Goal: Task Accomplishment & Management: Manage account settings

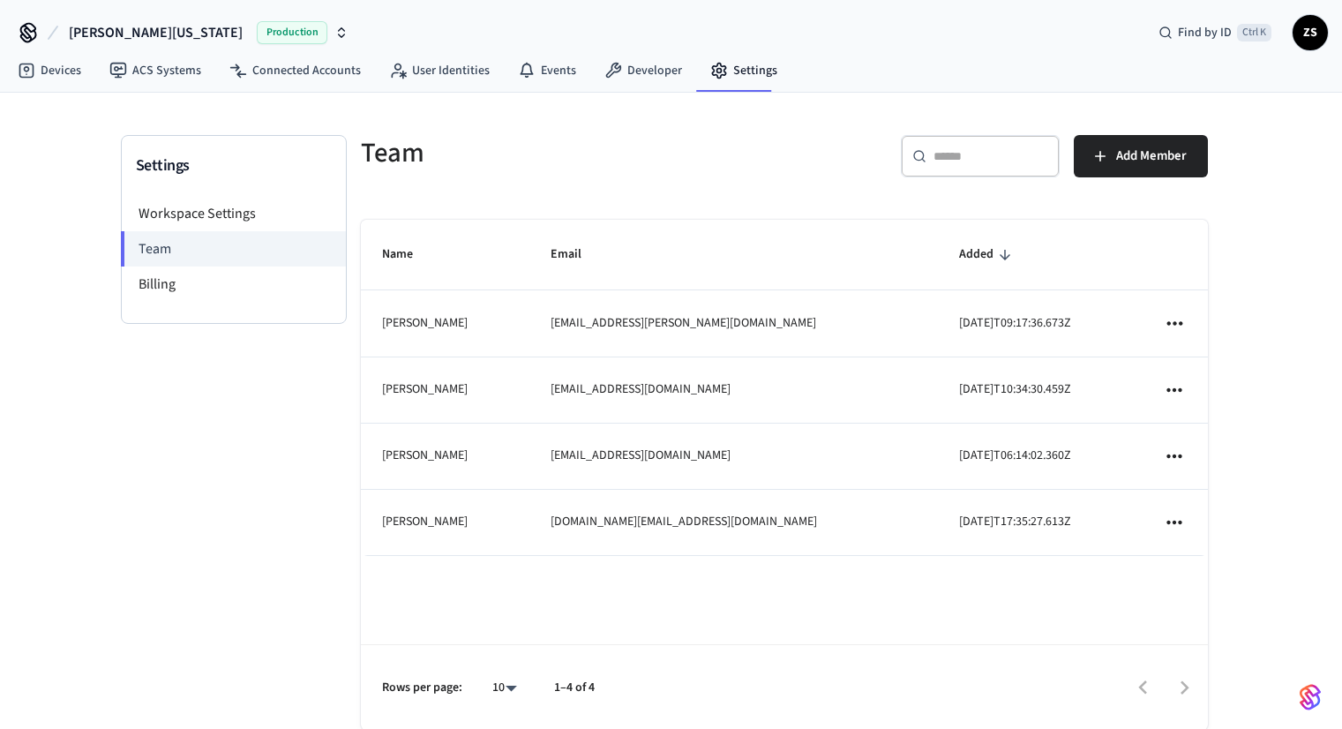
scroll to position [35, 0]
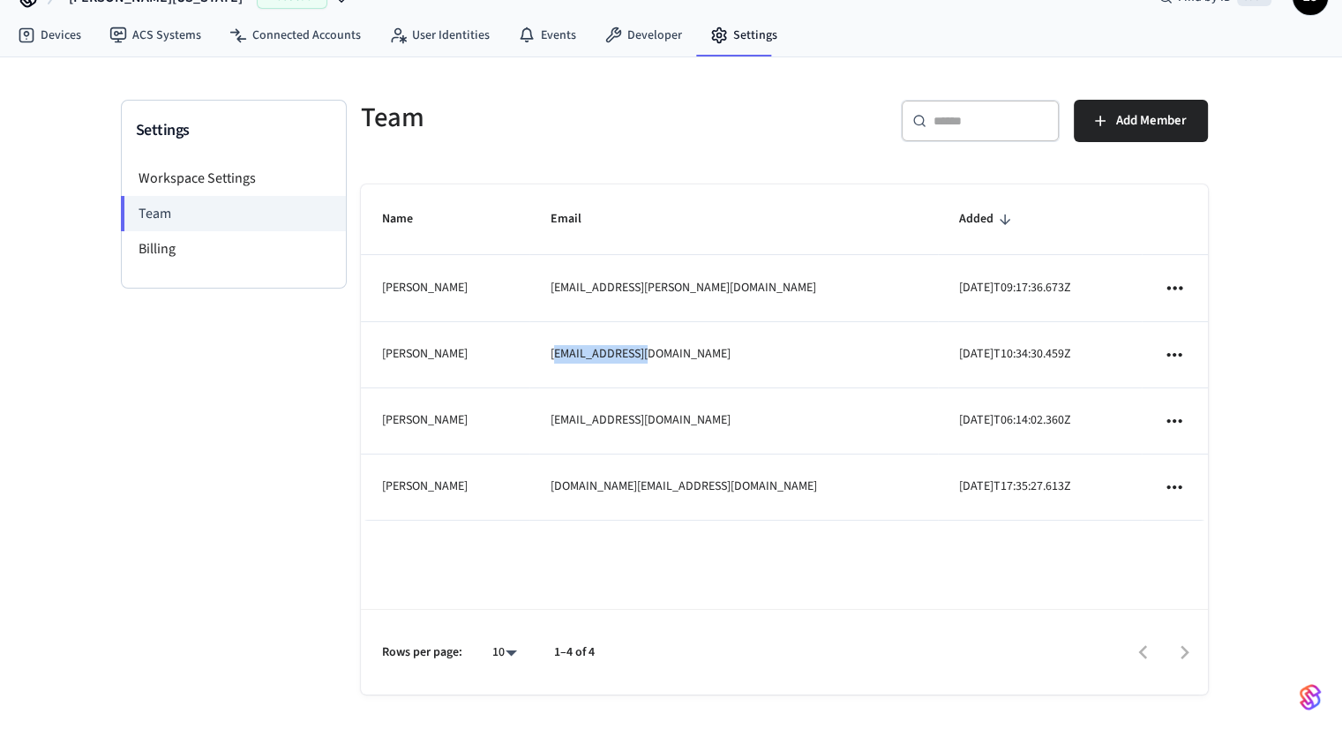
drag, startPoint x: 576, startPoint y: 358, endPoint x: 700, endPoint y: 361, distance: 123.6
click at [700, 361] on td "[EMAIL_ADDRESS][DOMAIN_NAME]" at bounding box center [733, 355] width 409 height 66
click at [667, 361] on td "[EMAIL_ADDRESS][DOMAIN_NAME]" at bounding box center [733, 355] width 409 height 66
click at [602, 361] on td "[EMAIL_ADDRESS][DOMAIN_NAME]" at bounding box center [733, 355] width 409 height 66
drag, startPoint x: 572, startPoint y: 353, endPoint x: 679, endPoint y: 356, distance: 106.8
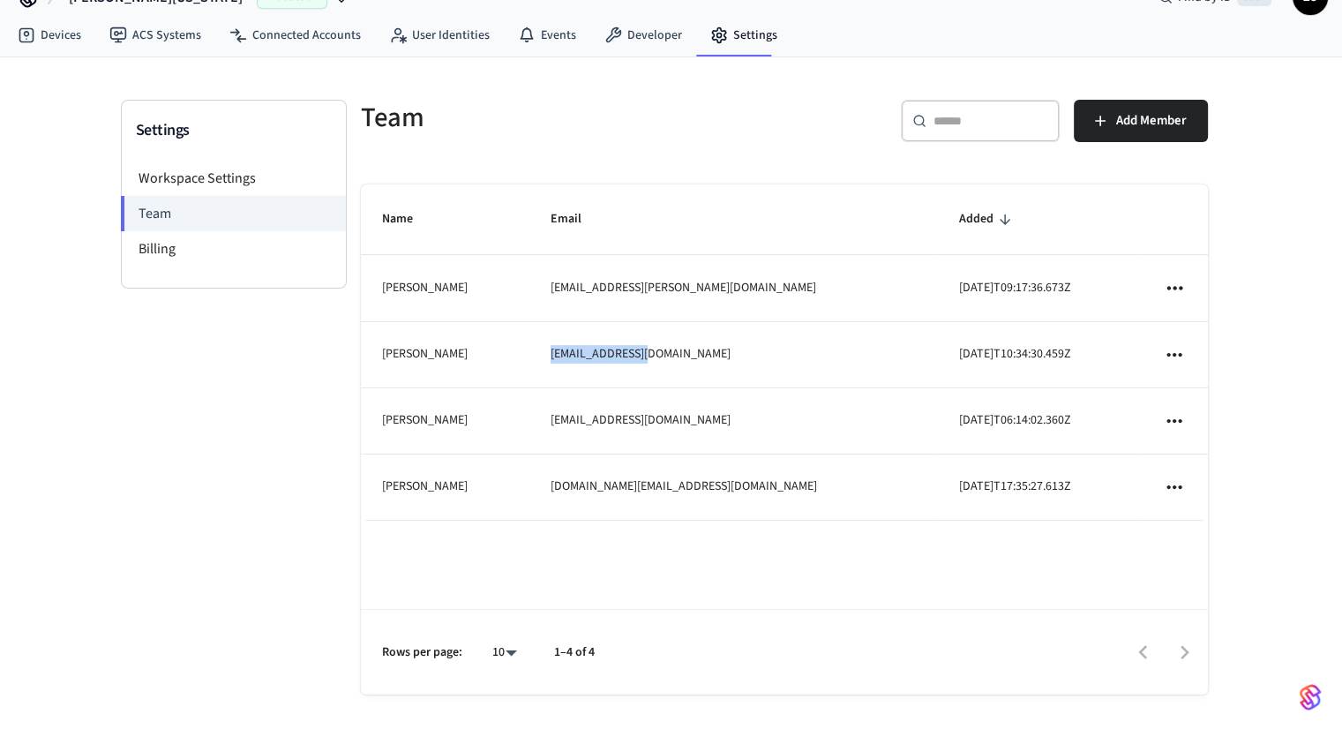
click at [679, 356] on td "[EMAIL_ADDRESS][DOMAIN_NAME]" at bounding box center [733, 355] width 409 height 66
copy td "[EMAIL_ADDRESS][DOMAIN_NAME]"
click at [218, 243] on li "Billing" at bounding box center [234, 248] width 224 height 35
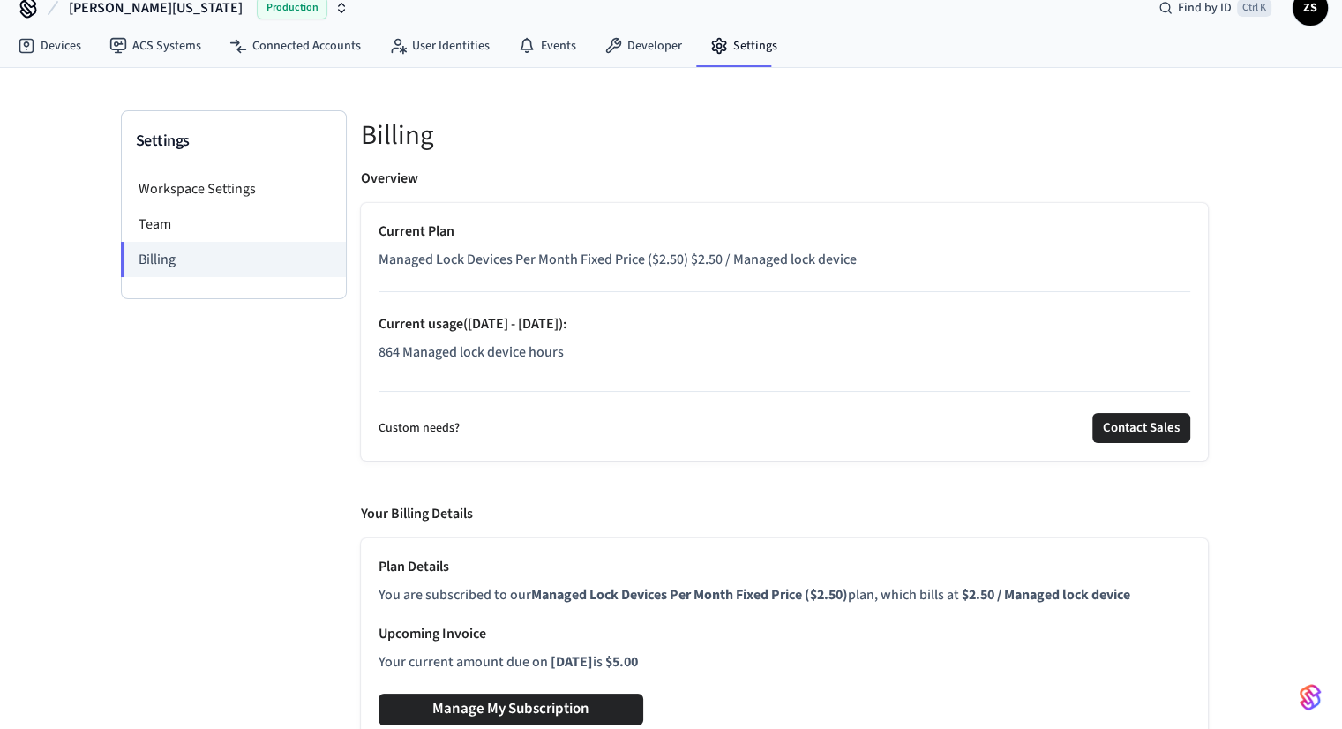
scroll to position [38, 0]
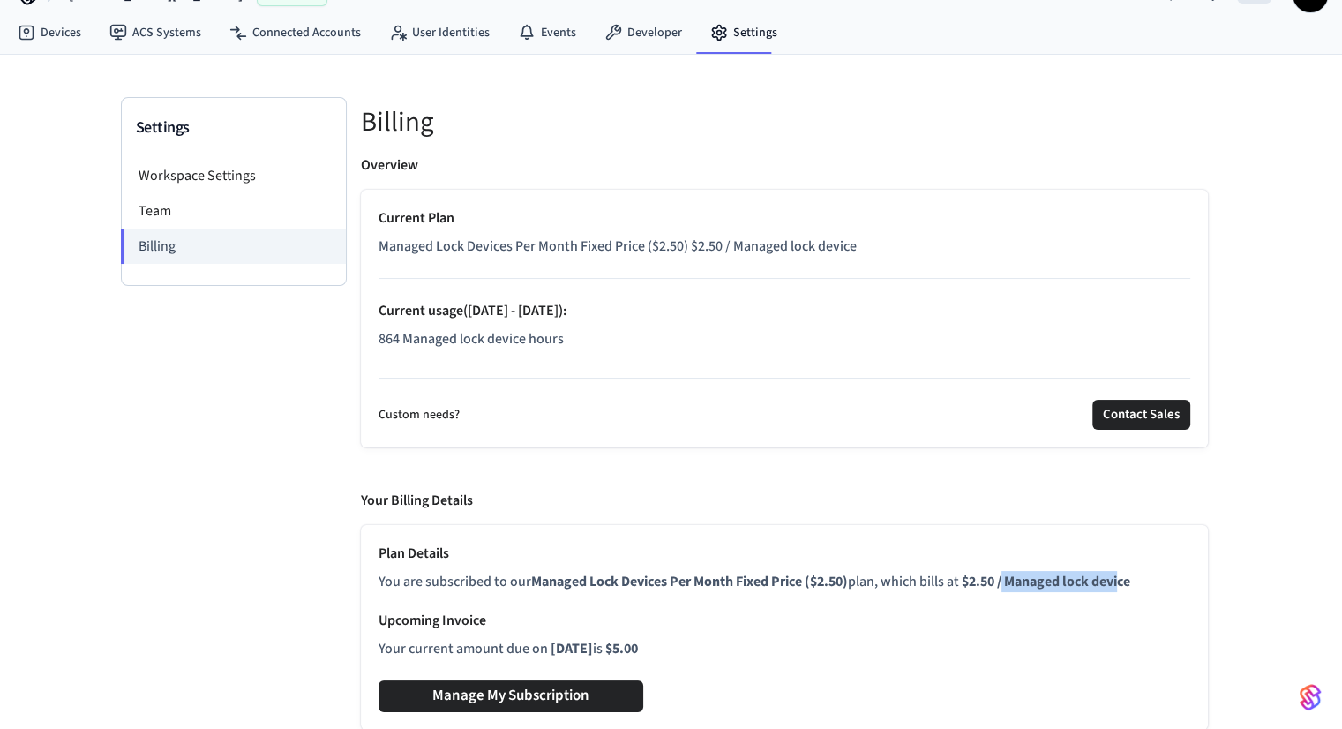
drag, startPoint x: 1012, startPoint y: 578, endPoint x: 1130, endPoint y: 582, distance: 117.4
click at [1130, 582] on b "$2.50 / Managed lock device" at bounding box center [1046, 581] width 169 height 19
click at [1041, 626] on p "Upcoming Invoice" at bounding box center [785, 620] width 812 height 21
drag, startPoint x: 547, startPoint y: 647, endPoint x: 747, endPoint y: 647, distance: 200.3
click at [747, 647] on p "Your current amount due on [DATE] is $5.00" at bounding box center [785, 648] width 812 height 21
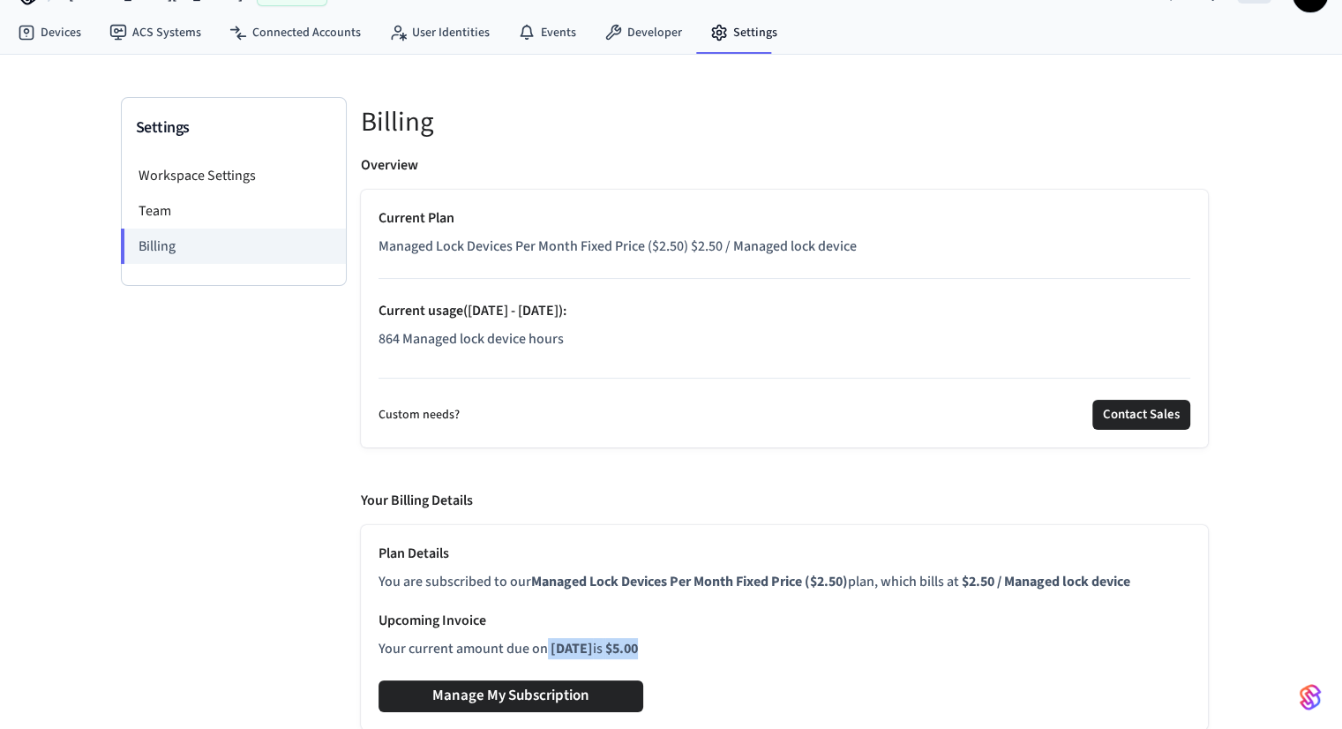
click at [814, 635] on div "Plan Details You are subscribed to our Managed Lock Devices Per Month Fixed Pri…" at bounding box center [785, 605] width 812 height 124
click at [169, 173] on li "Workspace Settings" at bounding box center [234, 175] width 224 height 35
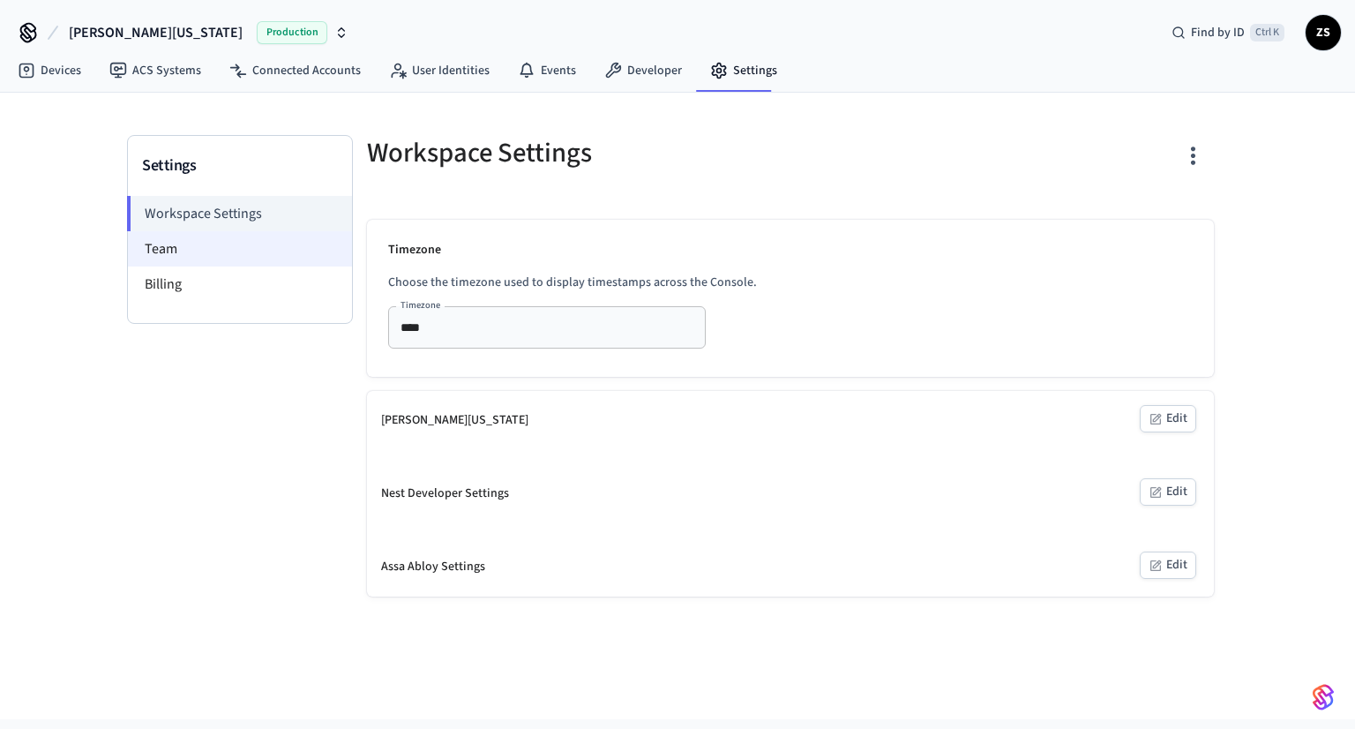
click at [164, 203] on li "Workspace Settings" at bounding box center [239, 213] width 225 height 35
click at [163, 248] on li "Team" at bounding box center [240, 248] width 224 height 35
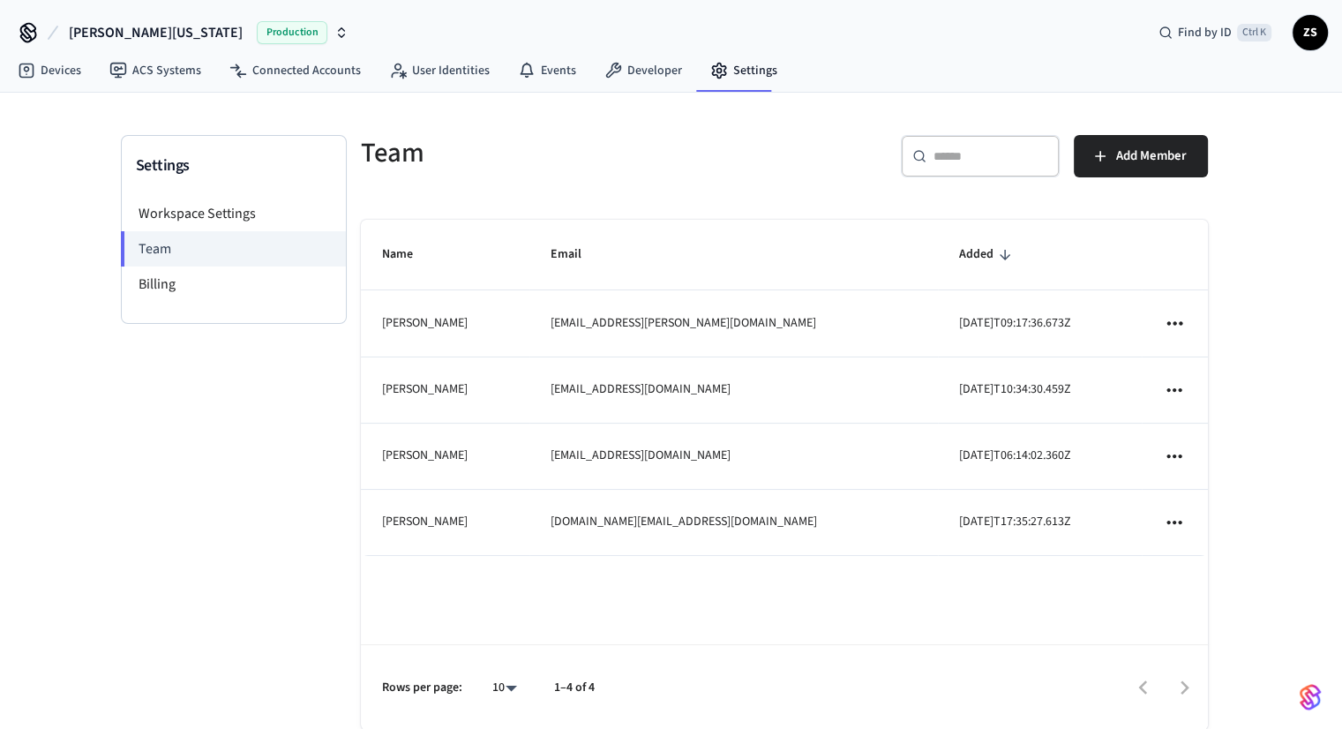
click at [181, 307] on div "Workspace Settings Team Billing" at bounding box center [234, 259] width 224 height 127
click at [180, 289] on li "Billing" at bounding box center [234, 284] width 224 height 35
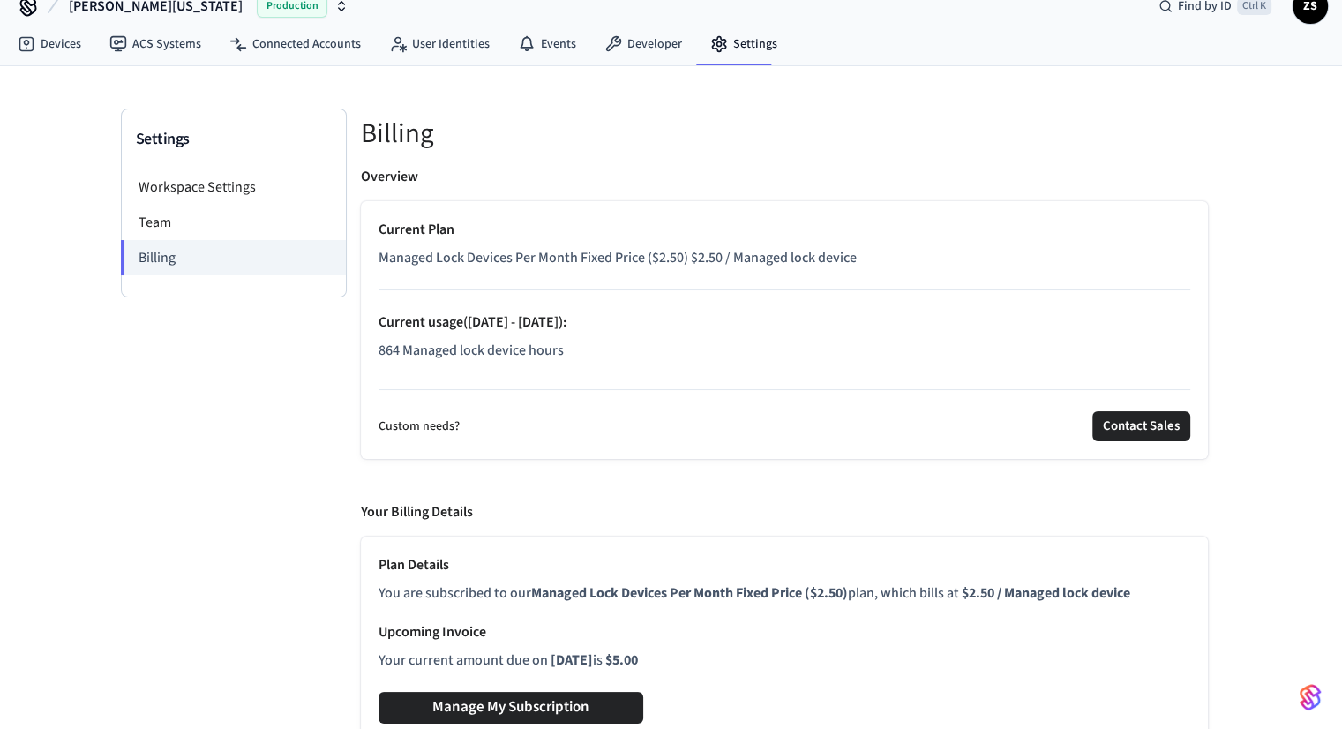
scroll to position [38, 0]
